Goal: Task Accomplishment & Management: Complete application form

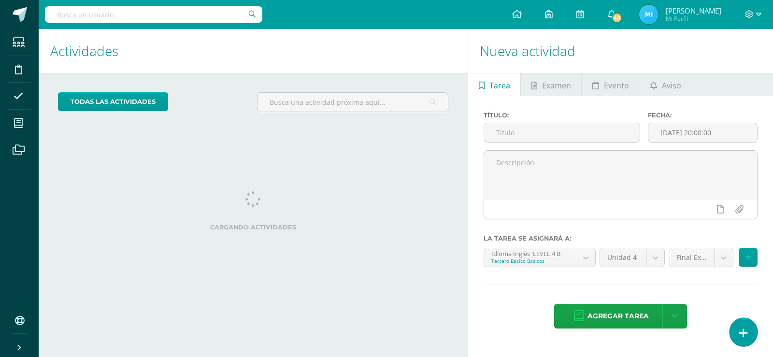
click at [734, 325] on link at bounding box center [744, 332] width 28 height 28
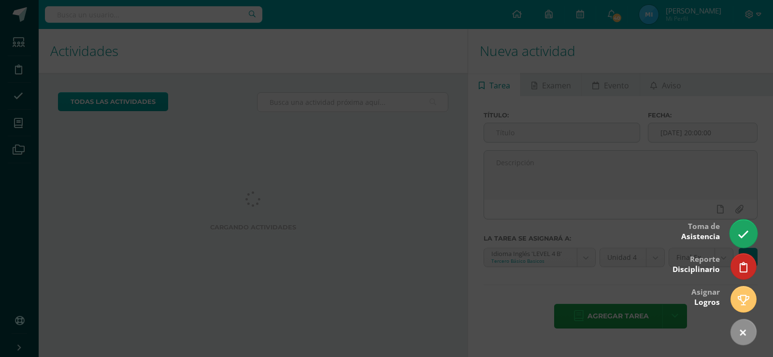
click at [736, 234] on link at bounding box center [744, 233] width 28 height 28
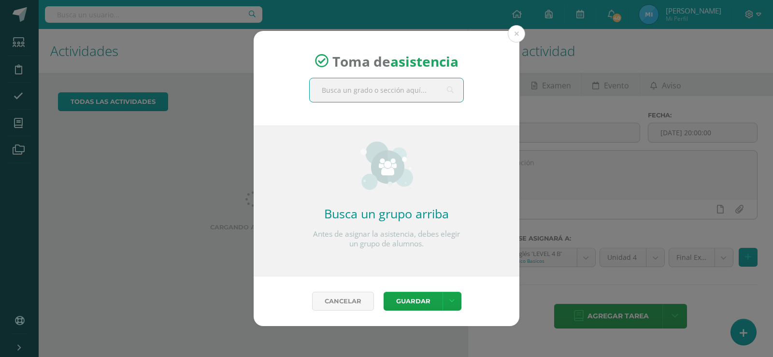
click at [415, 93] on input "text" at bounding box center [387, 90] width 154 height 24
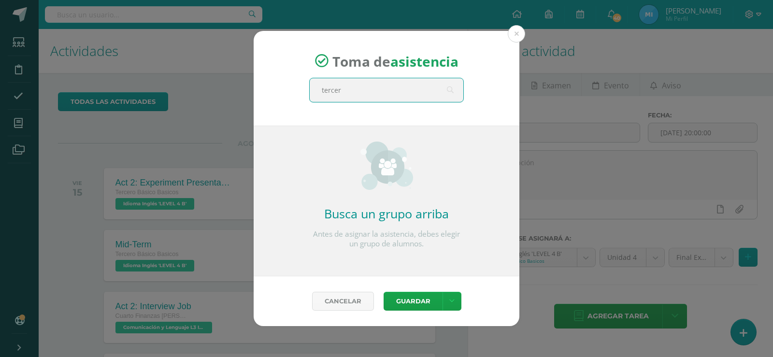
type input "tercero"
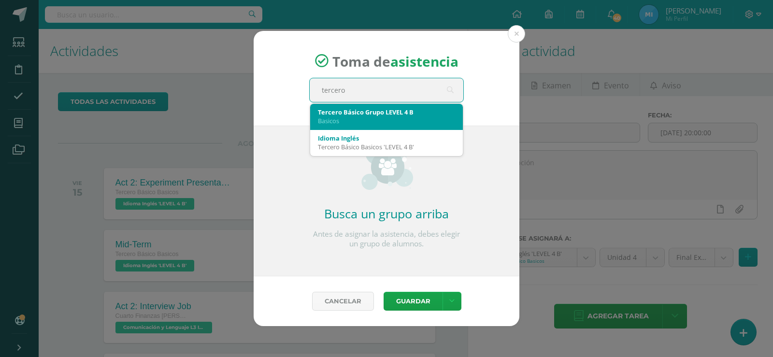
click at [415, 116] on div "Basicos" at bounding box center [386, 120] width 137 height 9
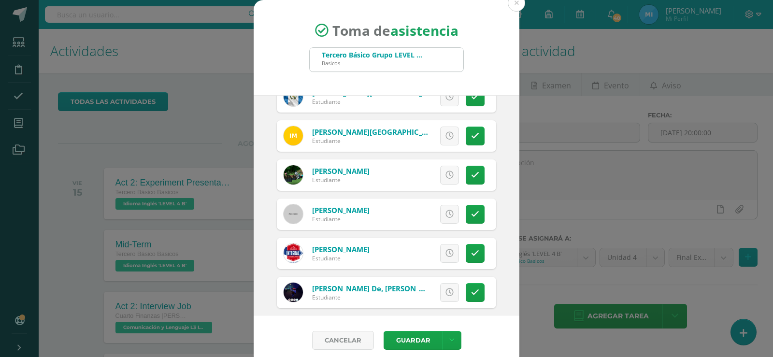
scroll to position [145, 0]
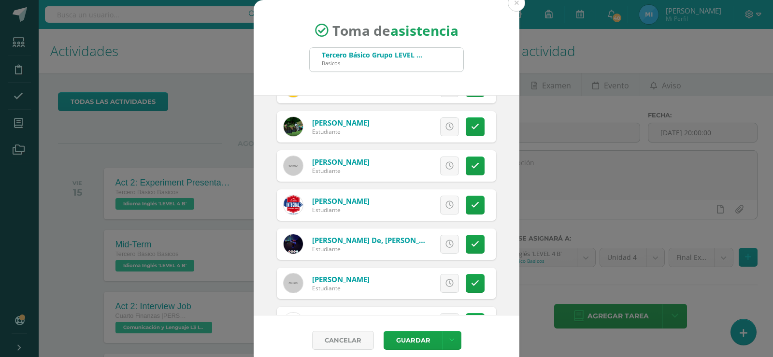
click at [475, 205] on div "Excusa Detalles sobre excusa: Añadir excusa a todas las inasistencias del día C…" at bounding box center [426, 204] width 139 height 31
click at [471, 205] on icon at bounding box center [475, 205] width 8 height 8
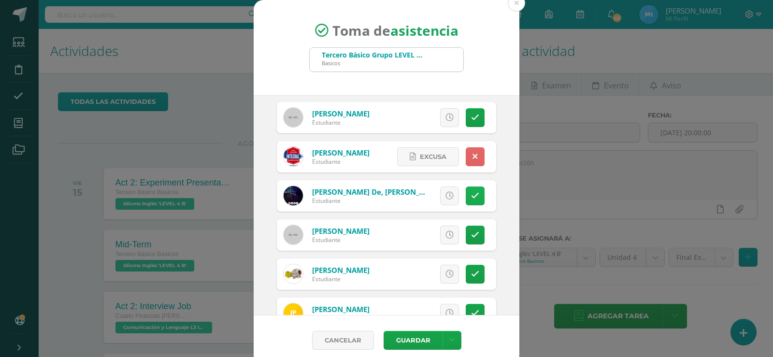
scroll to position [242, 0]
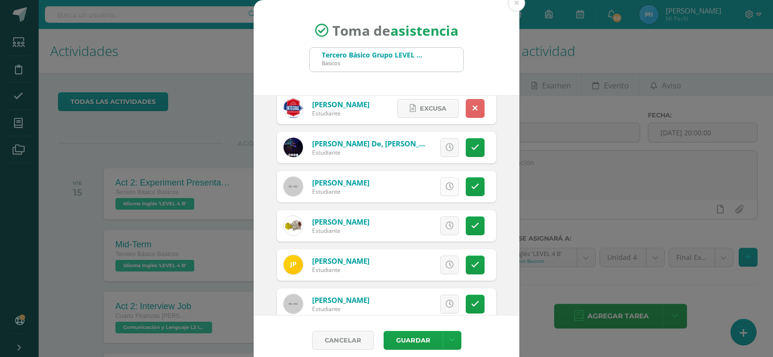
click at [443, 187] on link at bounding box center [449, 186] width 19 height 19
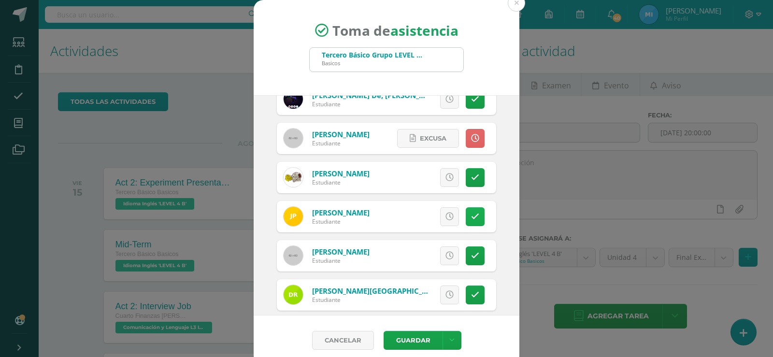
scroll to position [338, 0]
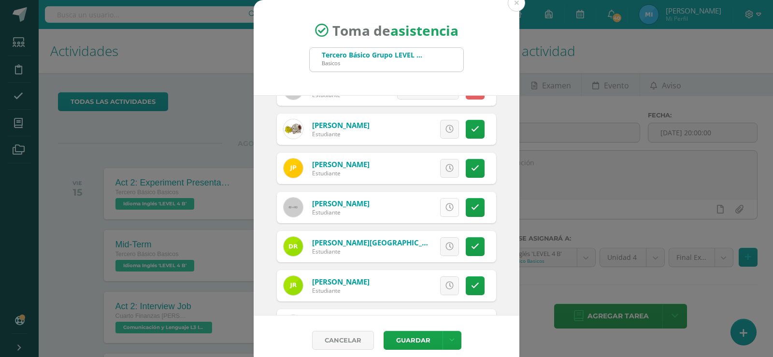
click at [446, 205] on icon at bounding box center [450, 207] width 8 height 8
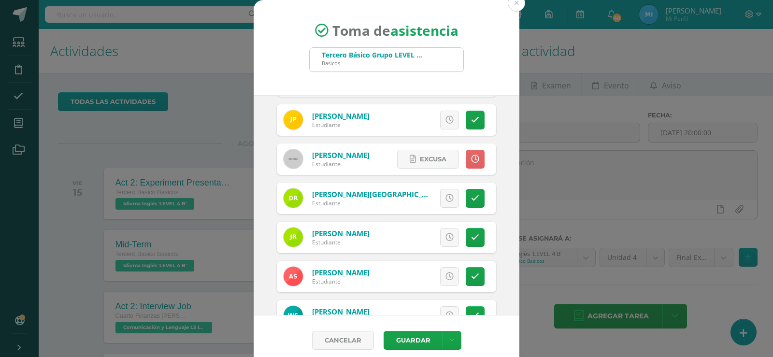
scroll to position [435, 0]
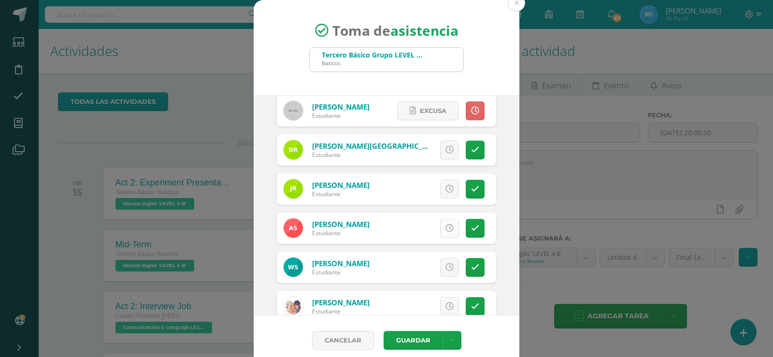
click at [446, 227] on icon at bounding box center [450, 228] width 8 height 8
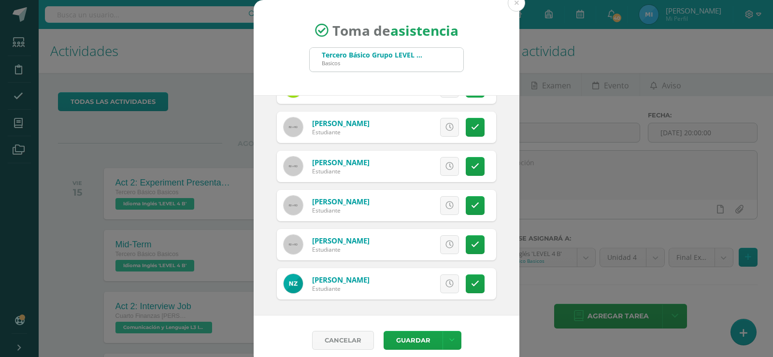
scroll to position [8, 0]
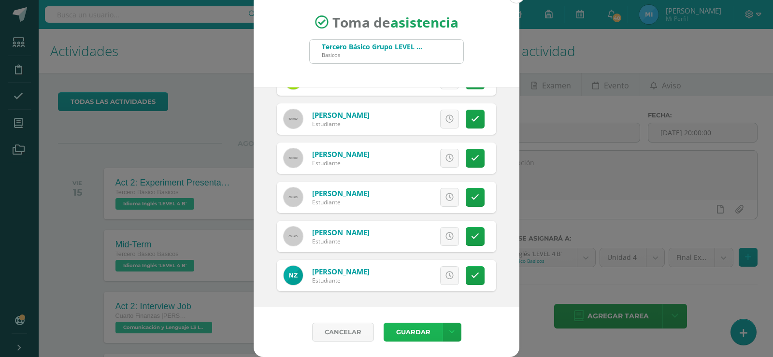
click at [420, 331] on button "Guardar" at bounding box center [413, 332] width 59 height 19
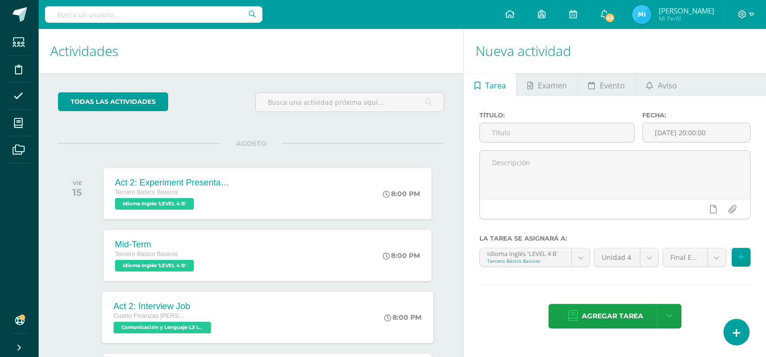
click at [420, 331] on div "8:00 PM" at bounding box center [407, 317] width 51 height 52
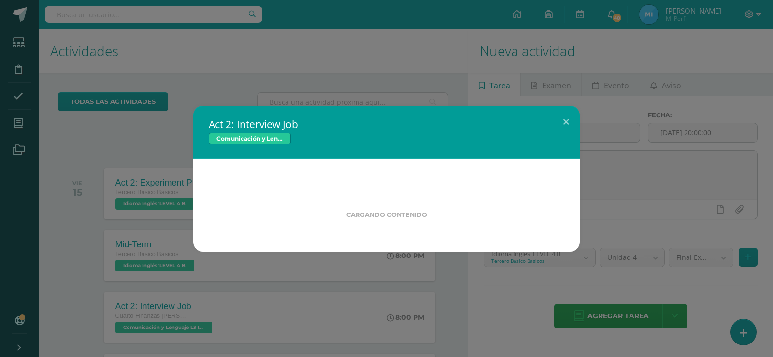
click at [421, 331] on div "Act 2: Interview Job Comunicación y Lenguaje L3 Idioma Inglés Cargando contenid…" at bounding box center [386, 178] width 773 height 357
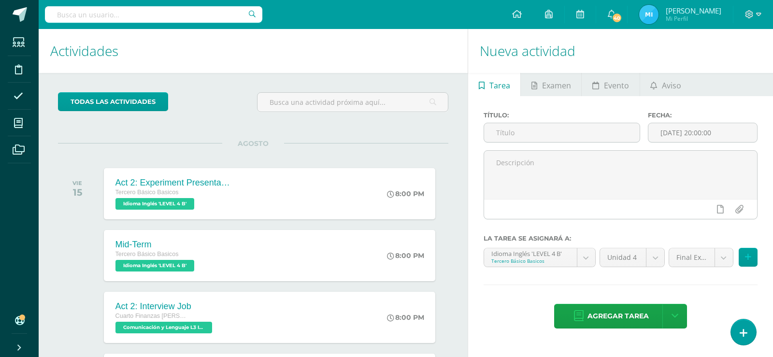
click at [421, 331] on div "Act 2: Interview Job Comunicación y Lenguaje L3 Idioma Inglés Fecha: Viernes 15…" at bounding box center [386, 178] width 773 height 357
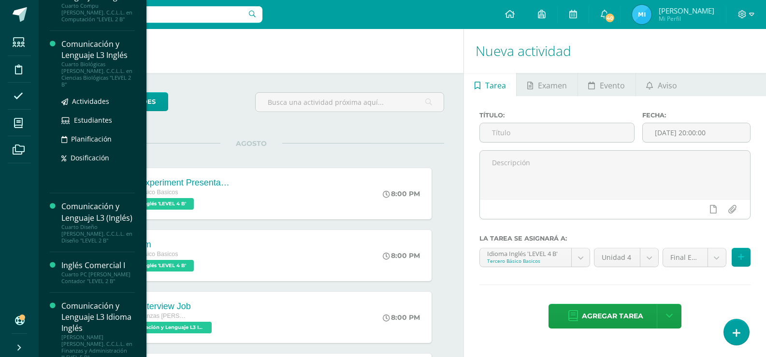
scroll to position [193, 0]
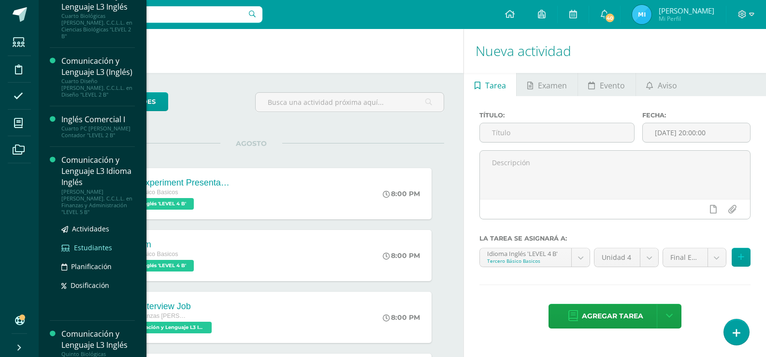
click at [101, 243] on span "Estudiantes" at bounding box center [93, 247] width 38 height 9
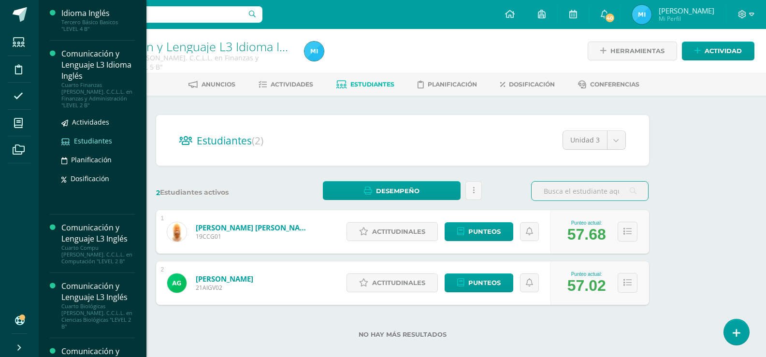
click at [89, 136] on span "Estudiantes" at bounding box center [93, 140] width 38 height 9
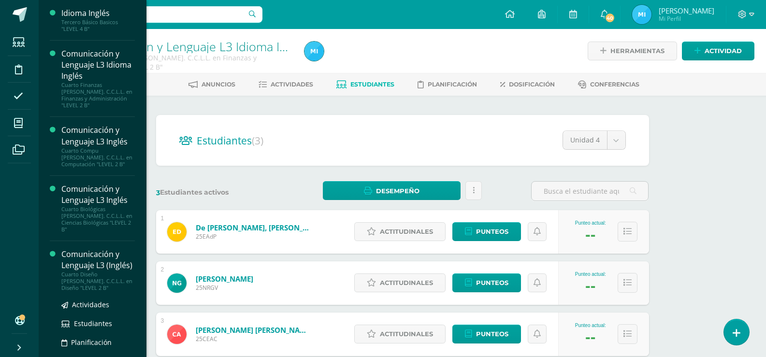
scroll to position [242, 0]
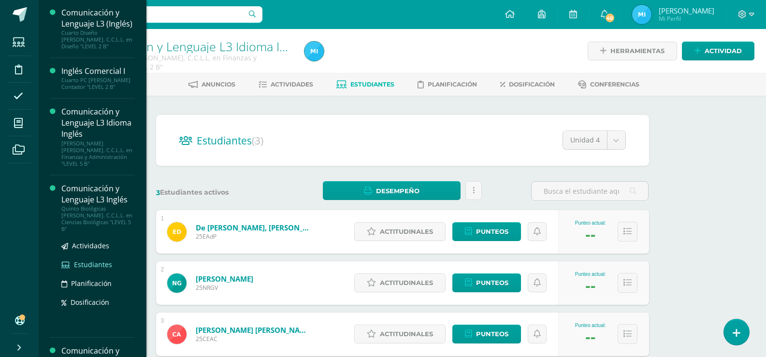
click at [81, 260] on span "Estudiantes" at bounding box center [93, 264] width 38 height 9
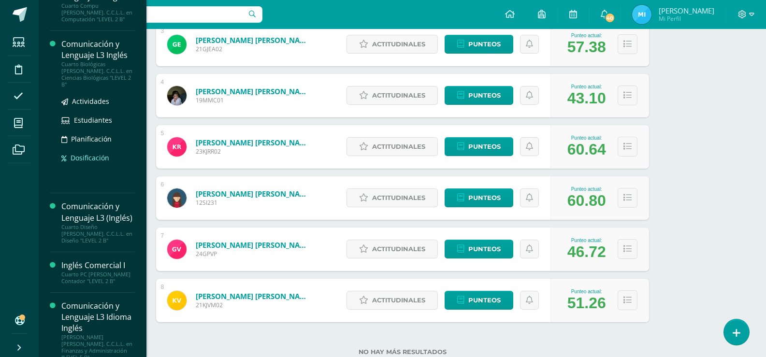
scroll to position [387, 0]
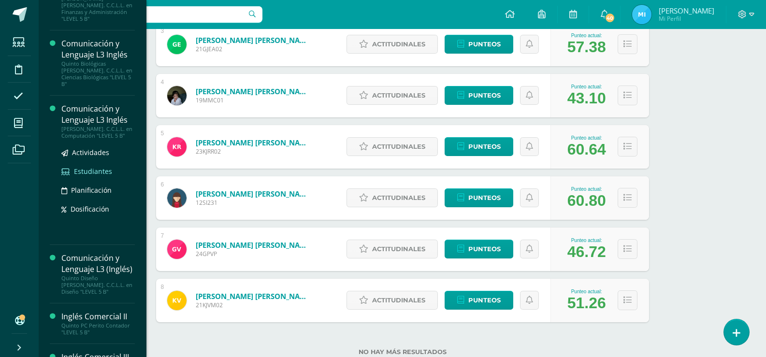
click at [107, 167] on span "Estudiantes" at bounding box center [93, 171] width 38 height 9
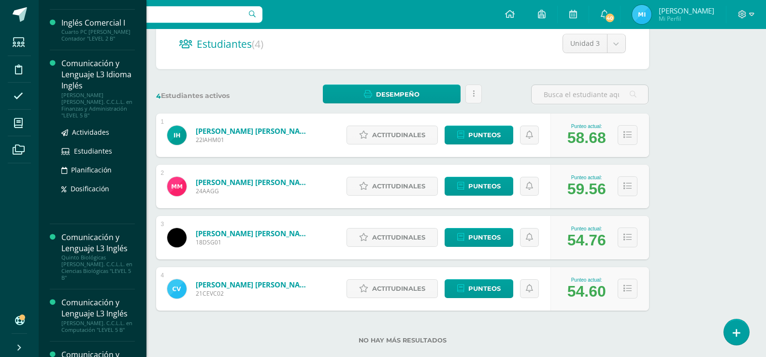
scroll to position [387, 0]
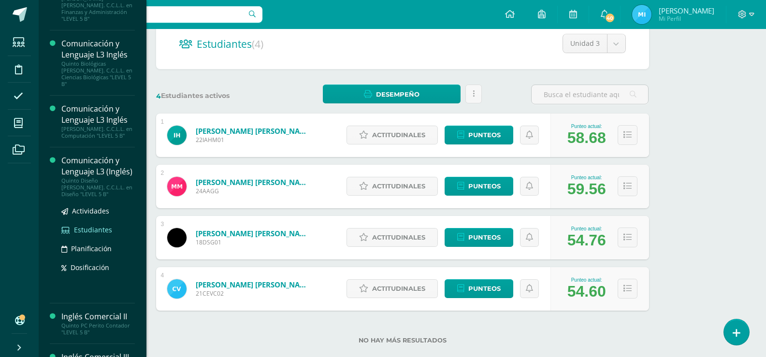
click at [95, 231] on span "Estudiantes" at bounding box center [93, 229] width 38 height 9
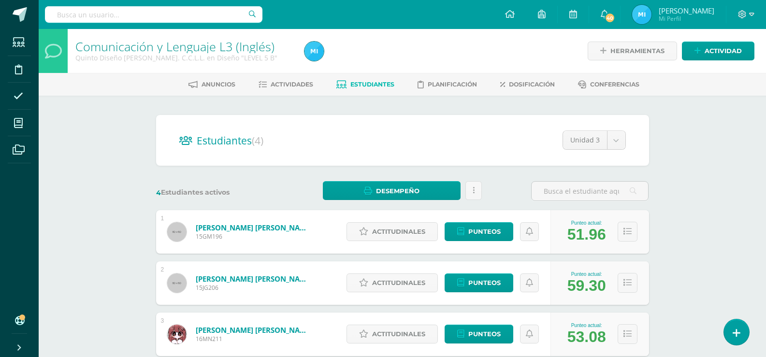
scroll to position [115, 0]
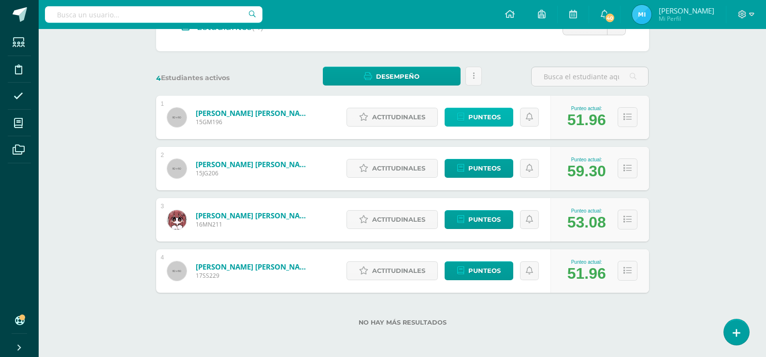
click at [488, 114] on span "Punteos" at bounding box center [484, 117] width 32 height 18
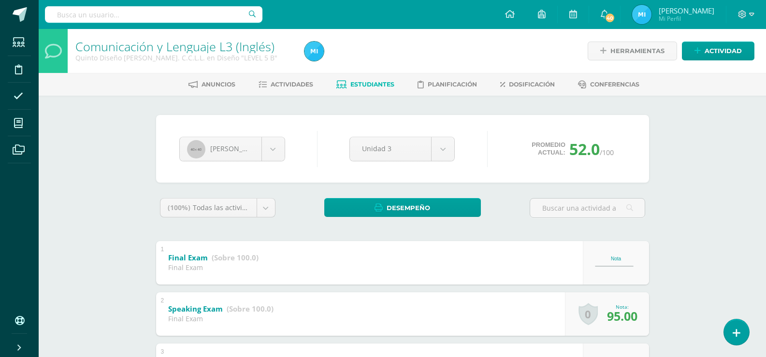
scroll to position [290, 0]
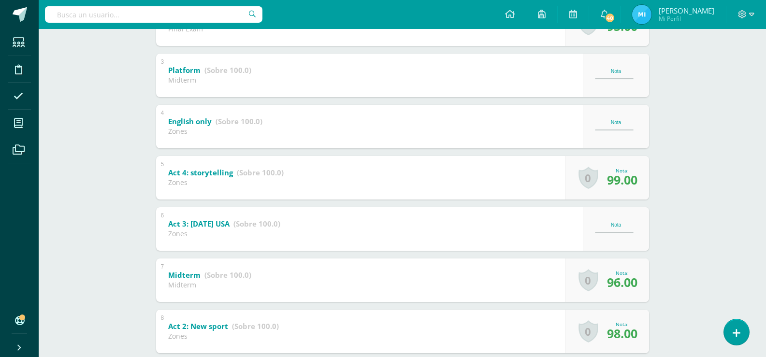
click at [606, 101] on div "1 Final Exam (Sobre 100.0) Final Exam Nota 0 [GEOGRAPHIC_DATA] Logros obtenidos…" at bounding box center [402, 177] width 493 height 453
click at [615, 135] on div "Nota" at bounding box center [616, 126] width 66 height 43
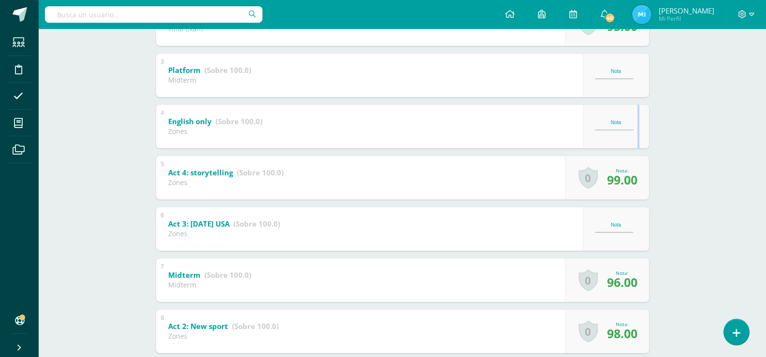
click at [615, 135] on div "Nota" at bounding box center [616, 126] width 66 height 43
